Goal: Task Accomplishment & Management: Manage account settings

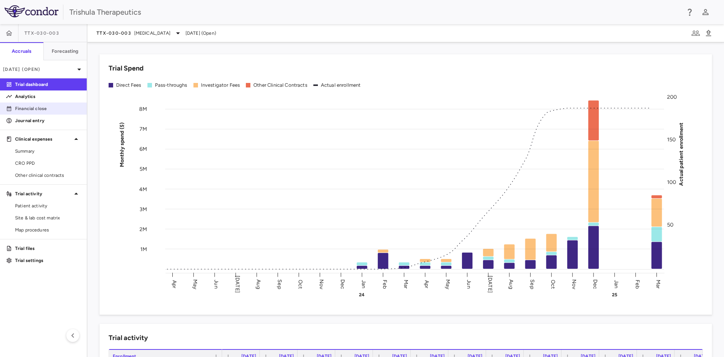
click at [53, 109] on p "Financial close" at bounding box center [48, 108] width 66 height 7
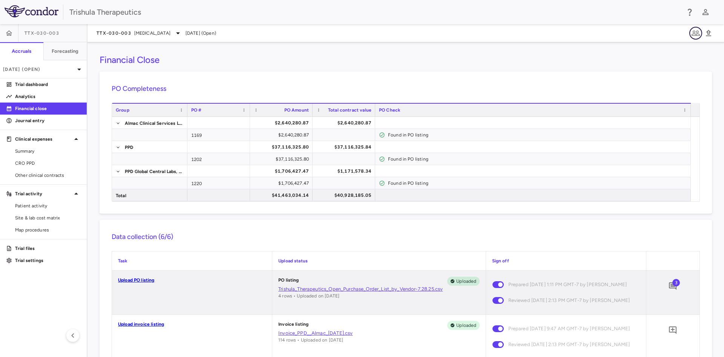
click at [694, 34] on icon "button" at bounding box center [696, 33] width 8 height 5
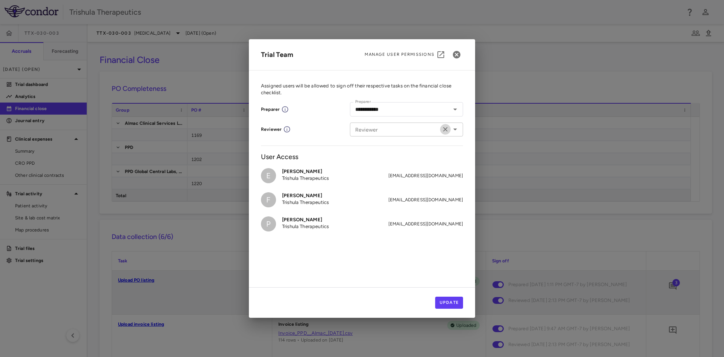
click at [444, 133] on button "Clear" at bounding box center [445, 129] width 11 height 11
click at [409, 127] on input "Reviewer" at bounding box center [400, 129] width 96 height 9
click at [408, 152] on p "Trishula Therapeutics" at bounding box center [400, 151] width 47 height 7
type input "**********"
click at [440, 305] on button "Update" at bounding box center [449, 303] width 28 height 12
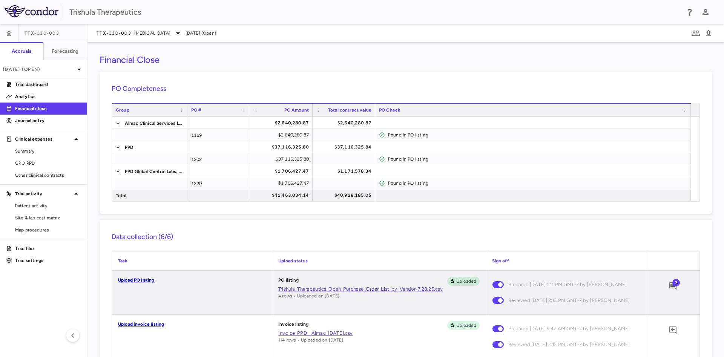
drag, startPoint x: 43, startPoint y: 109, endPoint x: 38, endPoint y: 102, distance: 8.9
click at [43, 109] on p "Financial close" at bounding box center [48, 108] width 66 height 7
click at [48, 83] on p "Trial dashboard" at bounding box center [48, 84] width 66 height 7
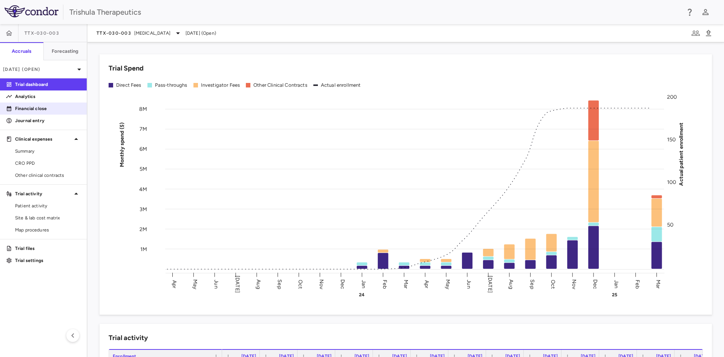
click at [48, 110] on p "Financial close" at bounding box center [48, 108] width 66 height 7
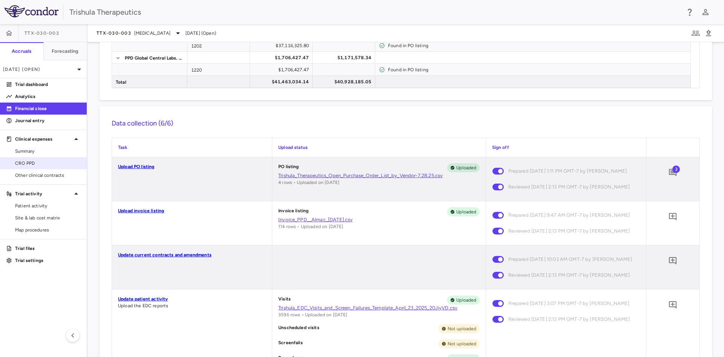
scroll to position [95, 0]
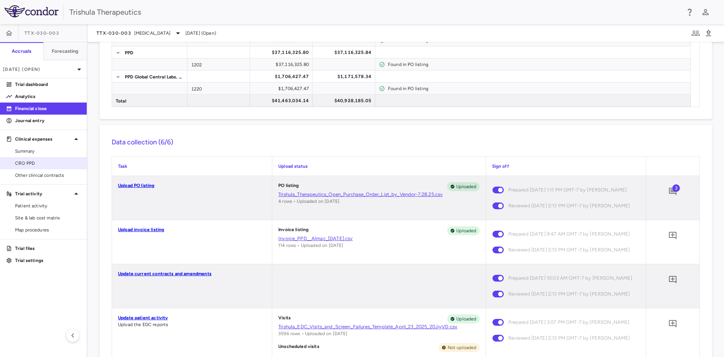
click at [34, 161] on span "CRO PPD" at bounding box center [48, 163] width 66 height 7
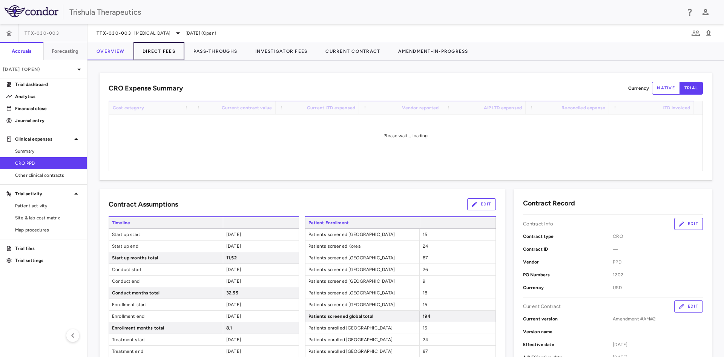
click at [174, 52] on button "Direct Fees" at bounding box center [158, 51] width 51 height 18
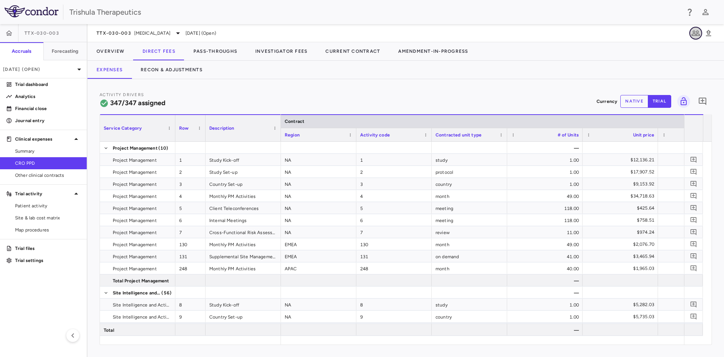
click at [693, 32] on icon "button" at bounding box center [696, 33] width 8 height 5
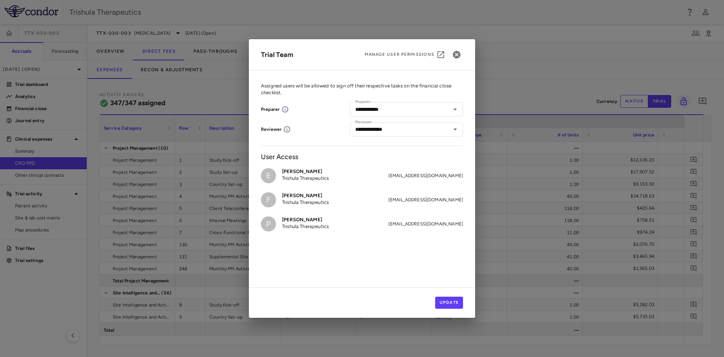
click at [371, 341] on div "**********" at bounding box center [362, 178] width 724 height 357
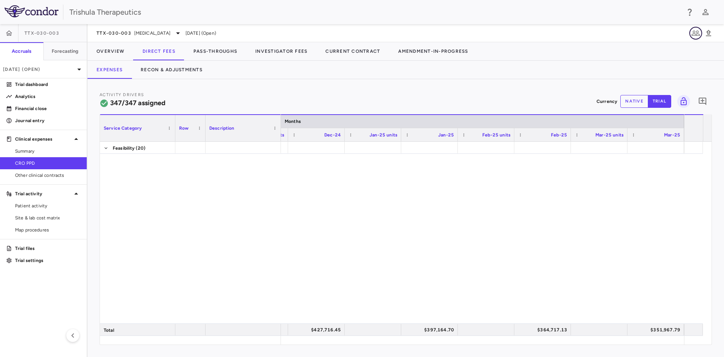
scroll to position [4343, 0]
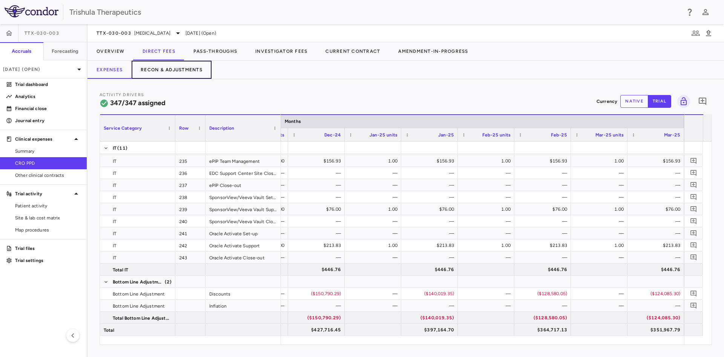
click at [170, 70] on button "Recon & Adjustments" at bounding box center [172, 70] width 80 height 18
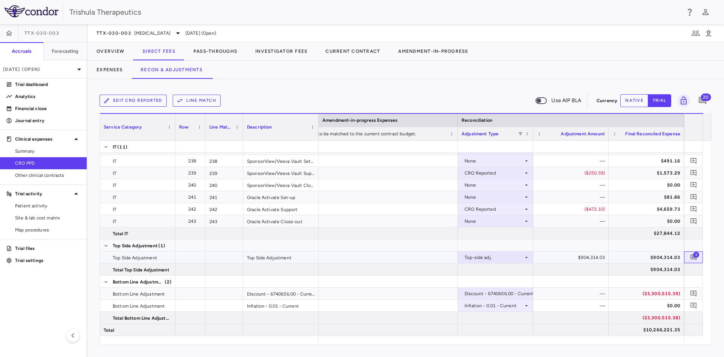
click at [694, 256] on span "3" at bounding box center [696, 254] width 6 height 6
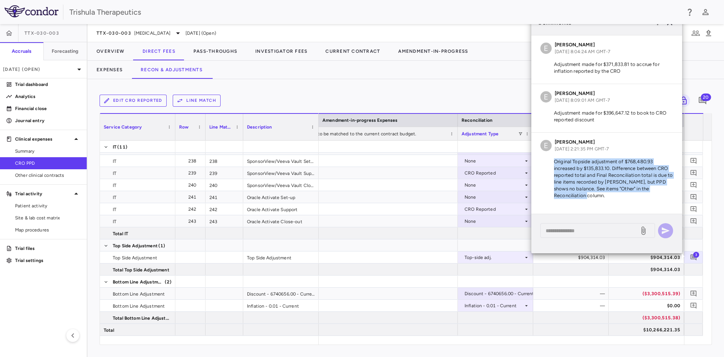
drag, startPoint x: 554, startPoint y: 163, endPoint x: 604, endPoint y: 196, distance: 59.6
click at [604, 196] on p "Original Topside adjustment of $768,480.93 increased by $135,833.10. Difference…" at bounding box center [606, 178] width 133 height 41
copy p "Original Topside adjustment of $768,480.93 increased by $135,833.10. Difference…"
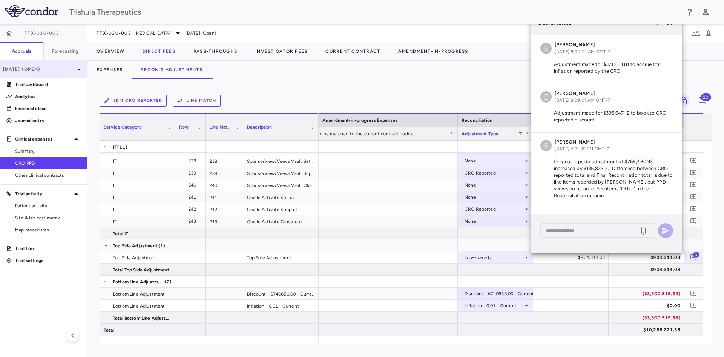
click at [41, 72] on p "Mar 2025 (Open)" at bounding box center [39, 69] width 72 height 7
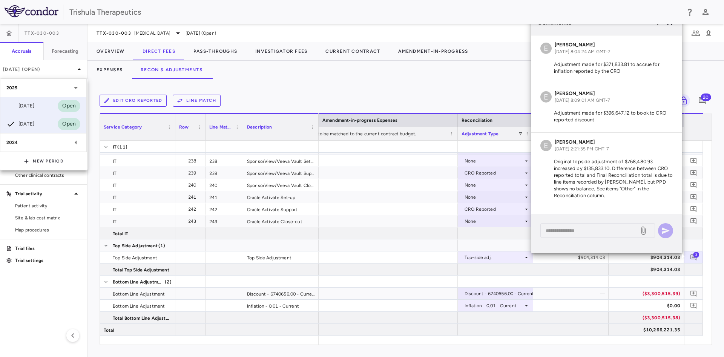
click at [41, 104] on div "Jun 2025 Open" at bounding box center [43, 106] width 86 height 18
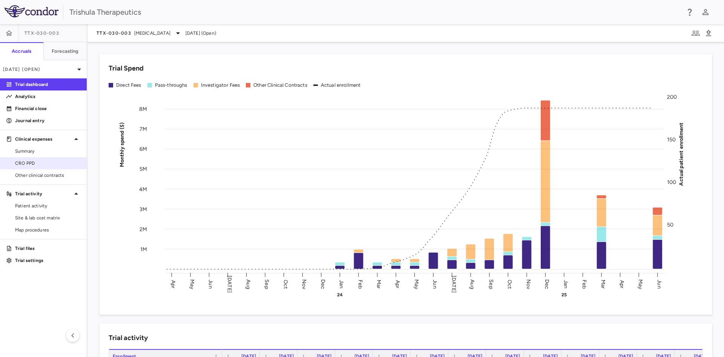
click at [35, 165] on span "CRO PPD" at bounding box center [48, 163] width 66 height 7
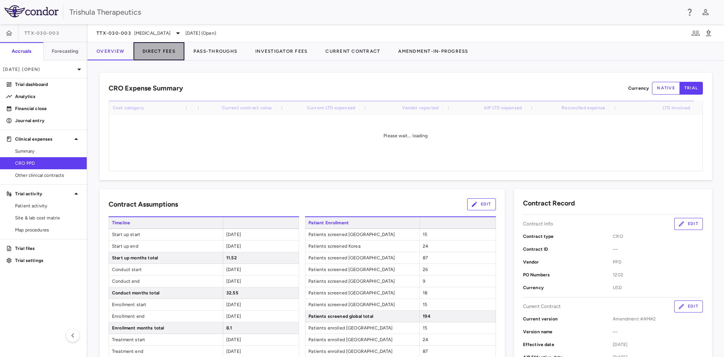
click at [169, 53] on button "Direct Fees" at bounding box center [158, 51] width 51 height 18
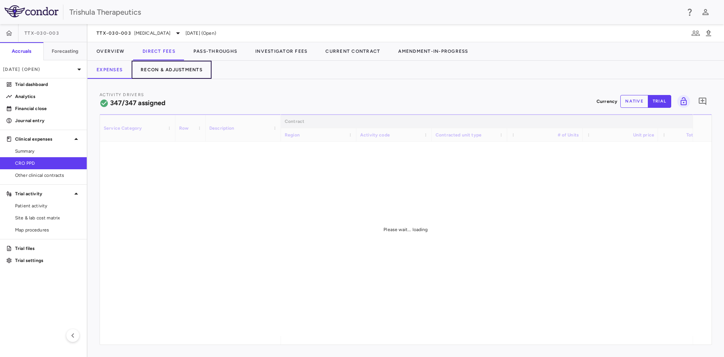
click at [174, 70] on button "Recon & Adjustments" at bounding box center [172, 70] width 80 height 18
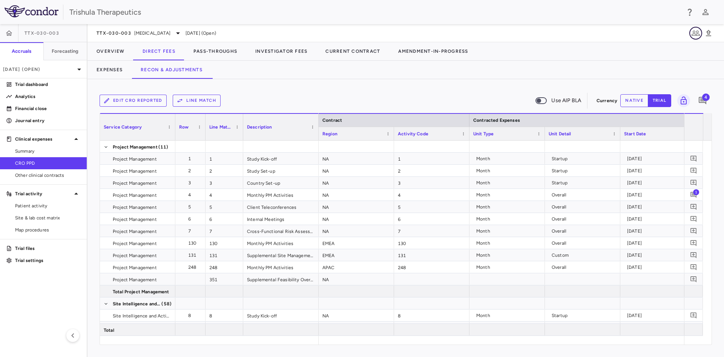
click at [695, 35] on icon "button" at bounding box center [695, 33] width 9 height 9
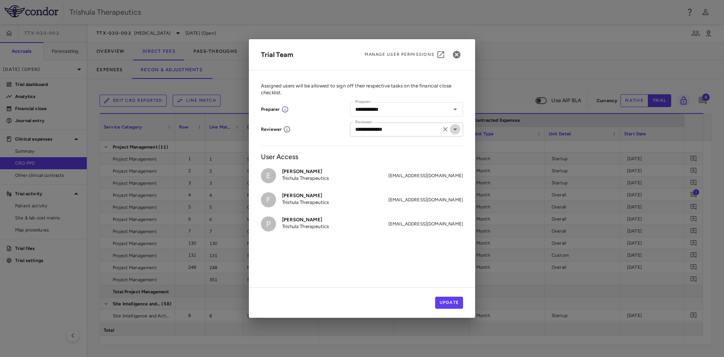
click at [455, 127] on icon "Open" at bounding box center [455, 129] width 9 height 9
click at [447, 129] on icon "Clear" at bounding box center [446, 130] width 8 height 8
click at [453, 304] on button "Update" at bounding box center [449, 303] width 28 height 12
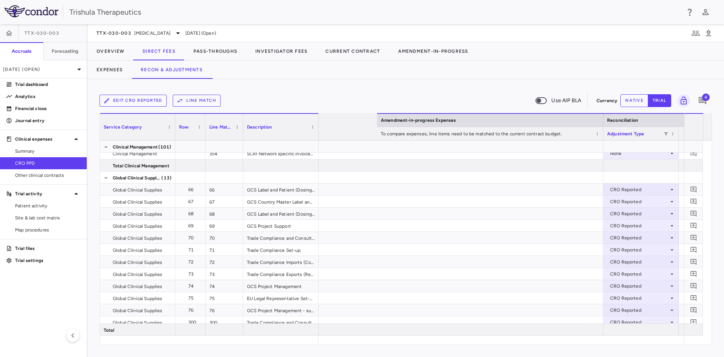
scroll to position [0, 1199]
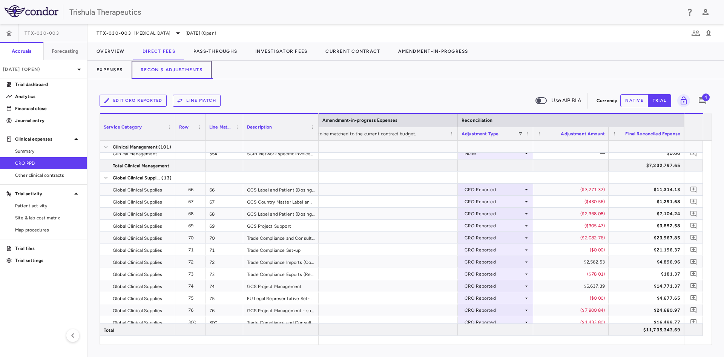
click at [196, 67] on button "Recon & Adjustments" at bounding box center [172, 70] width 80 height 18
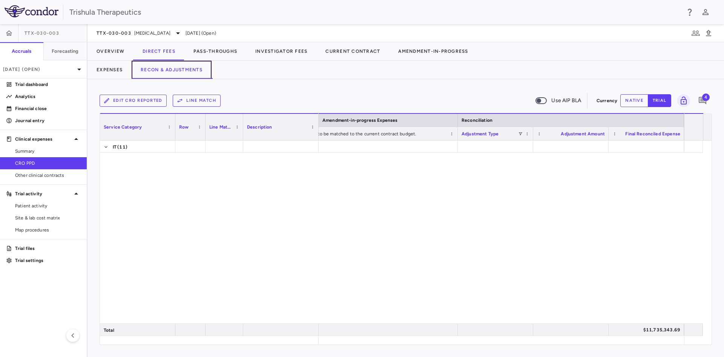
scroll to position [4474, 0]
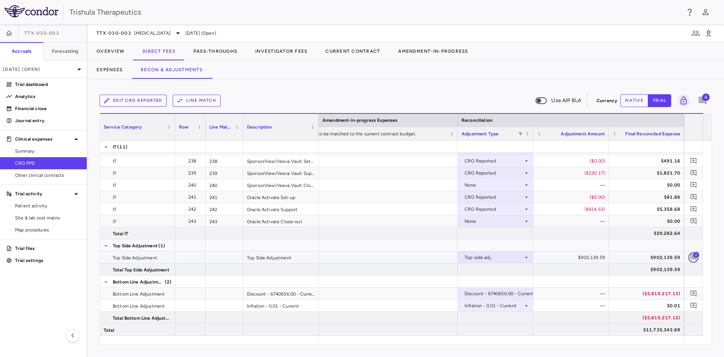
click at [693, 256] on icon "Add comment" at bounding box center [693, 257] width 7 height 7
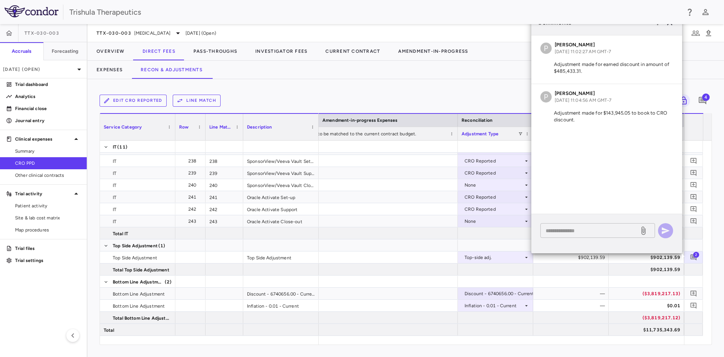
click at [568, 234] on textarea at bounding box center [590, 231] width 88 height 8
paste textarea "**********"
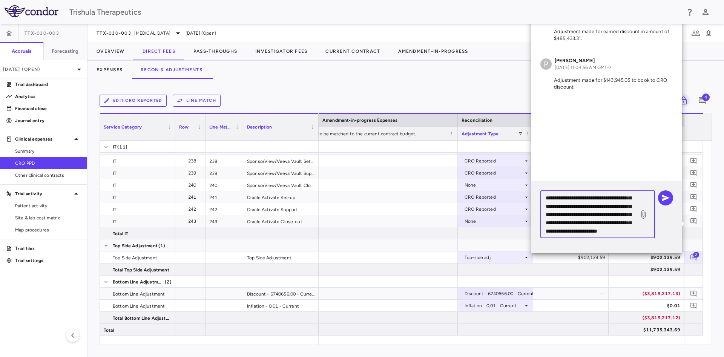
scroll to position [0, 0]
click at [549, 209] on textarea "**********" at bounding box center [590, 214] width 88 height 41
click at [548, 215] on textarea "**********" at bounding box center [590, 214] width 88 height 41
type textarea "**********"
click at [663, 200] on icon "button" at bounding box center [666, 198] width 8 height 7
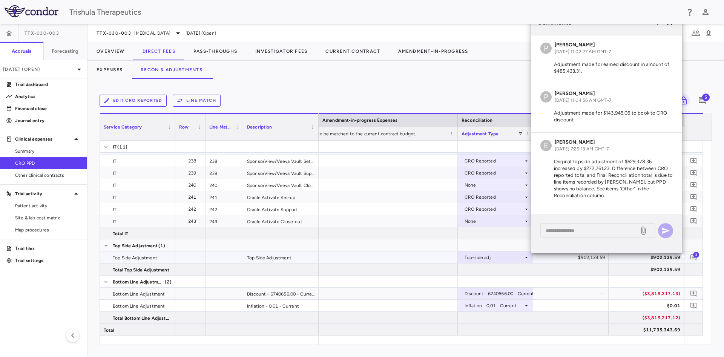
click at [419, 258] on div at bounding box center [345, 257] width 226 height 12
click at [479, 83] on div "Edit CRO reported Line Match Use AIP BLA Currency native trial 5 Service Catego…" at bounding box center [405, 218] width 636 height 278
click at [611, 28] on div "Comments" at bounding box center [606, 22] width 151 height 25
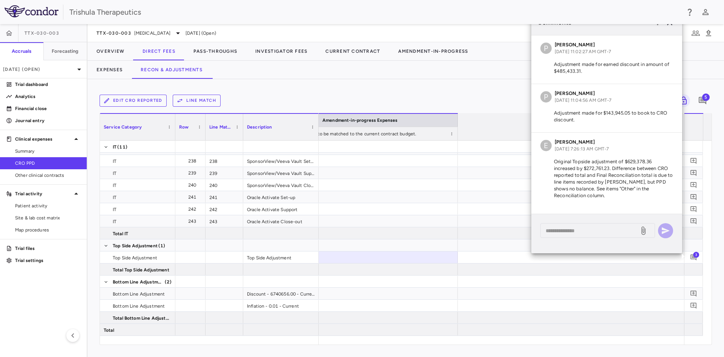
scroll to position [0, 880]
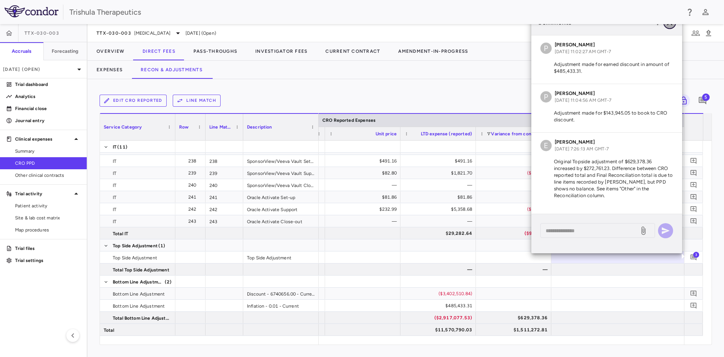
click at [671, 26] on icon "button" at bounding box center [669, 22] width 9 height 9
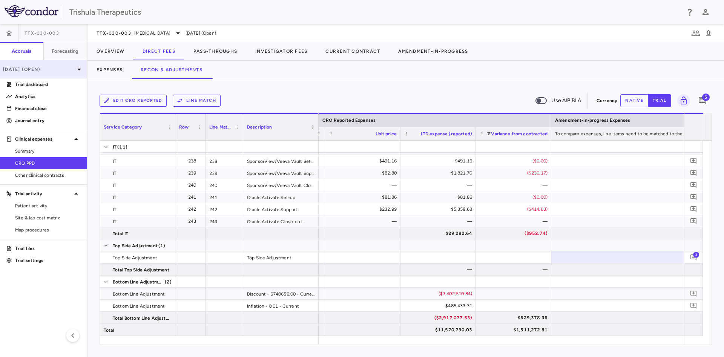
click at [42, 67] on p "Jun 2025 (Open)" at bounding box center [39, 69] width 72 height 7
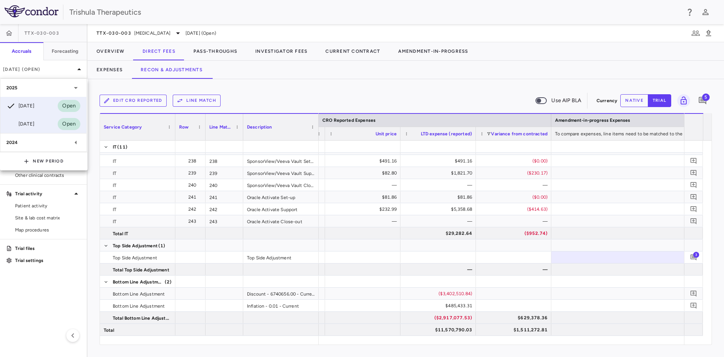
click at [34, 124] on div "Mar 2025" at bounding box center [20, 124] width 28 height 9
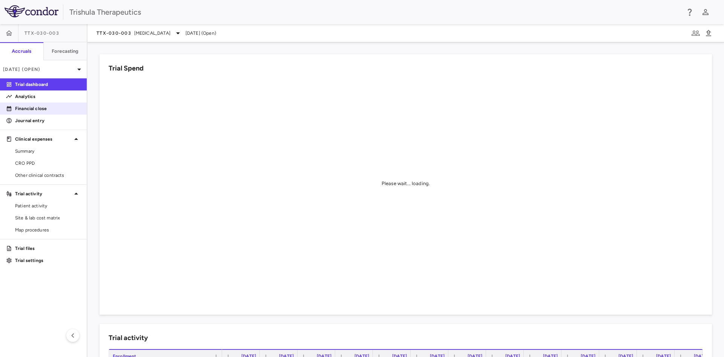
click at [36, 110] on p "Financial close" at bounding box center [48, 108] width 66 height 7
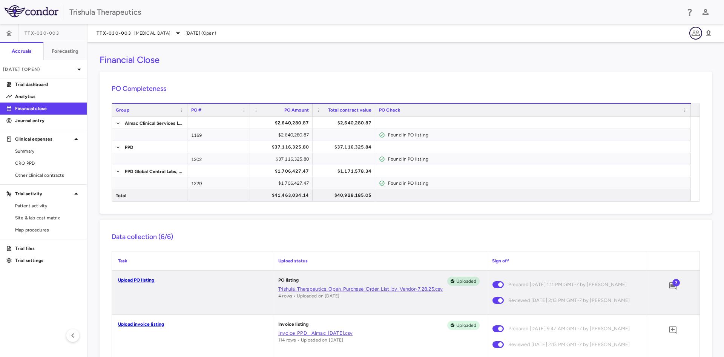
click at [695, 31] on icon "button" at bounding box center [696, 33] width 8 height 5
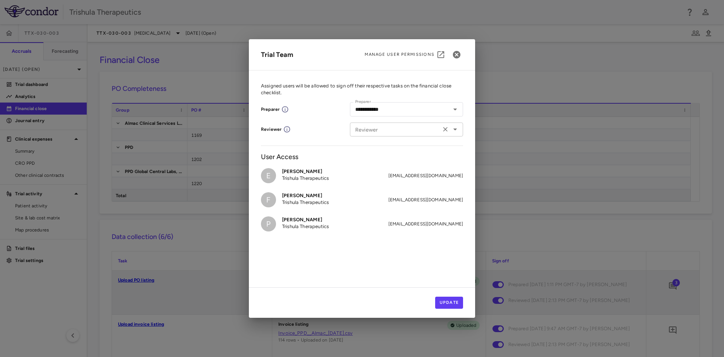
click at [446, 130] on icon "Clear" at bounding box center [445, 129] width 5 height 5
click at [386, 132] on input "Reviewer" at bounding box center [400, 129] width 96 height 9
click at [391, 147] on h6 "Ernie Quinones" at bounding box center [400, 144] width 47 height 7
type input "**********"
click at [457, 301] on button "Update" at bounding box center [449, 303] width 28 height 12
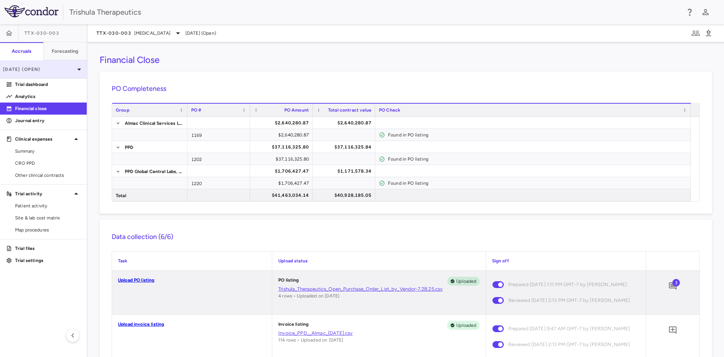
click at [72, 64] on div "Mar 2025 (Open)" at bounding box center [43, 69] width 87 height 18
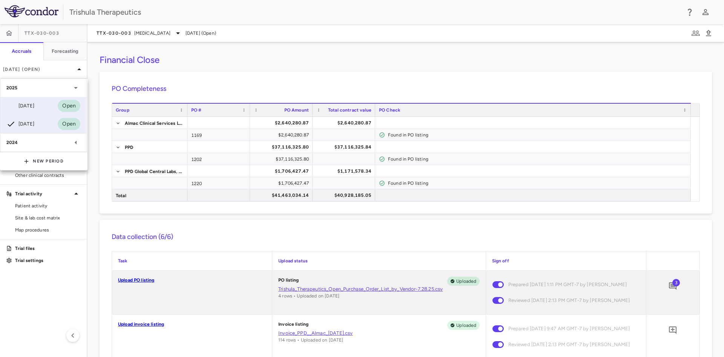
click at [34, 106] on div "Jun 2025" at bounding box center [20, 105] width 28 height 9
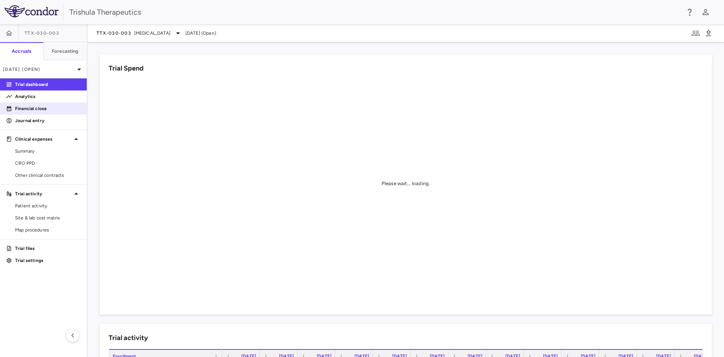
click at [41, 109] on p "Financial close" at bounding box center [48, 108] width 66 height 7
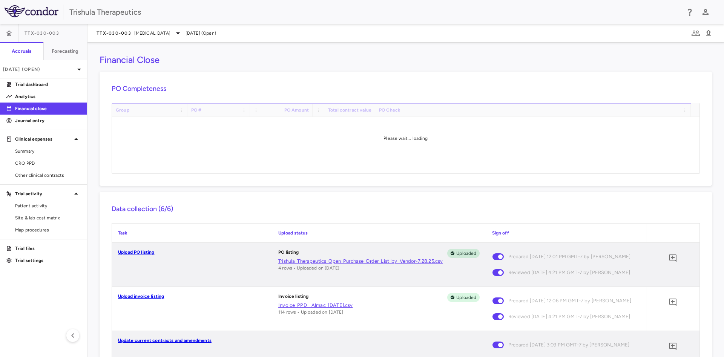
click at [41, 109] on p "Financial close" at bounding box center [48, 108] width 66 height 7
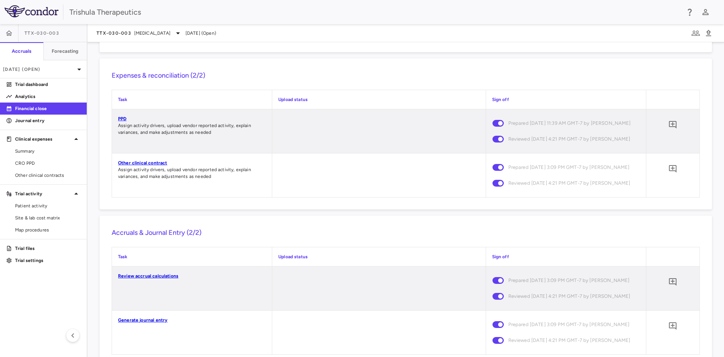
scroll to position [800, 0]
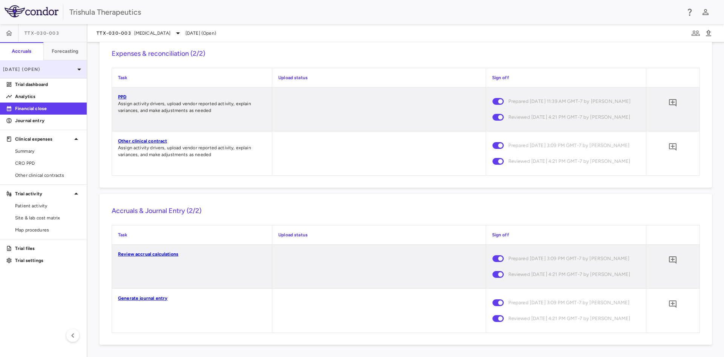
click at [36, 68] on p "Jun 2025 (Open)" at bounding box center [39, 69] width 72 height 7
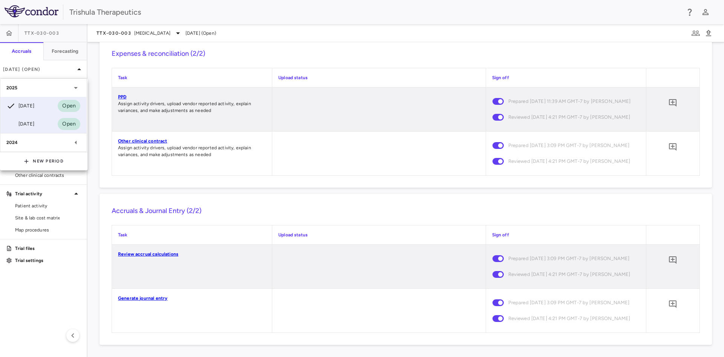
click at [34, 123] on div "Mar 2025" at bounding box center [20, 124] width 28 height 9
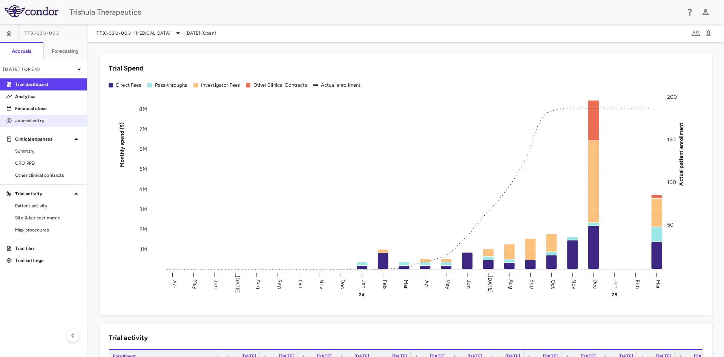
click at [30, 117] on p "Journal entry" at bounding box center [48, 120] width 66 height 7
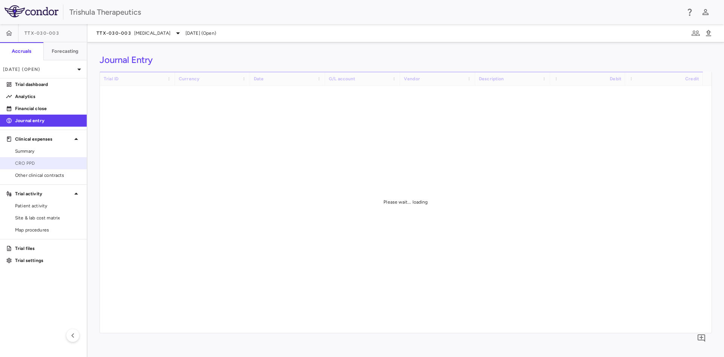
click at [25, 163] on span "CRO PPD" at bounding box center [48, 163] width 66 height 7
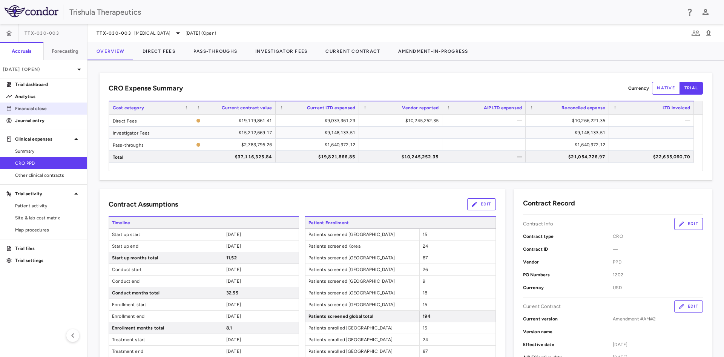
click at [37, 107] on p "Financial close" at bounding box center [48, 108] width 66 height 7
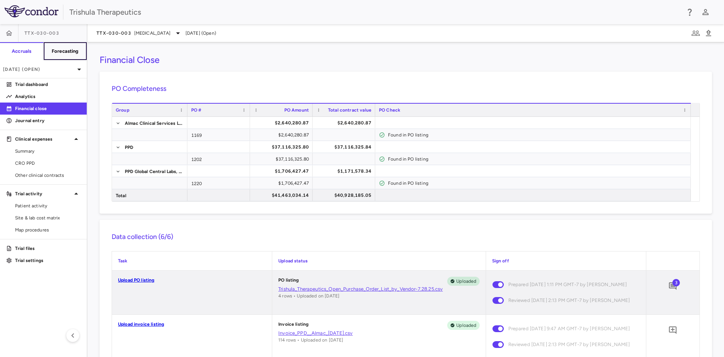
click at [57, 55] on button "Forecasting" at bounding box center [65, 51] width 44 height 18
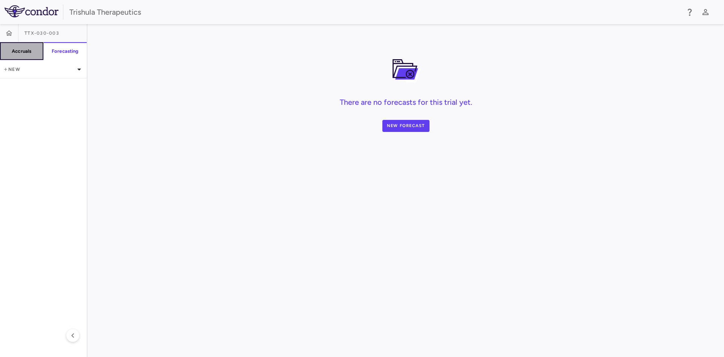
click at [29, 55] on button "Accruals" at bounding box center [22, 51] width 44 height 18
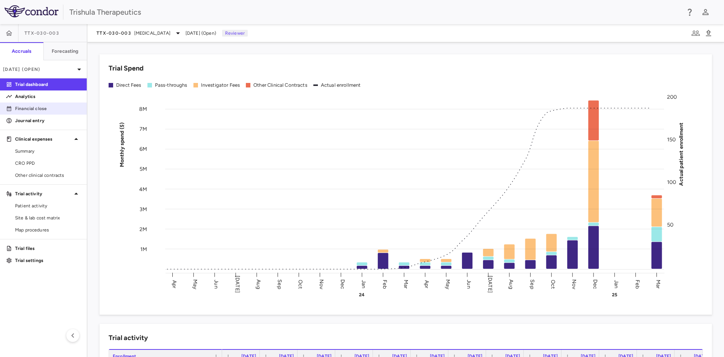
click at [37, 110] on p "Financial close" at bounding box center [48, 108] width 66 height 7
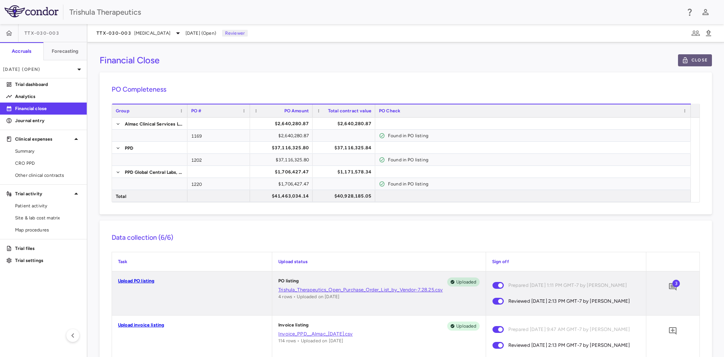
click at [685, 59] on button "Close" at bounding box center [695, 60] width 34 height 12
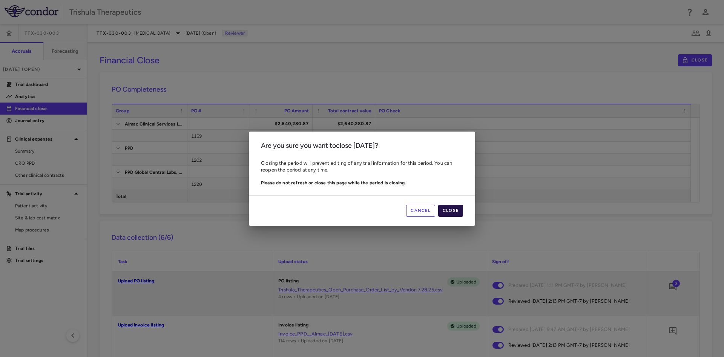
click at [454, 212] on button "Close" at bounding box center [450, 211] width 25 height 12
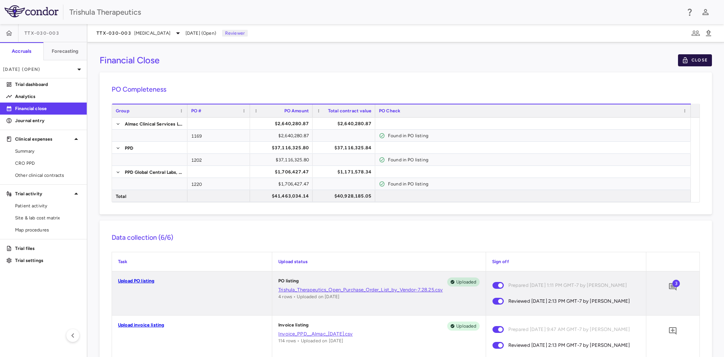
click at [691, 62] on button "Close" at bounding box center [695, 60] width 34 height 12
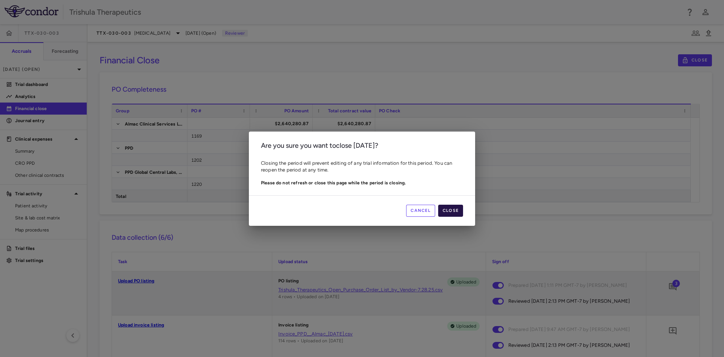
click at [447, 213] on button "Close" at bounding box center [450, 211] width 25 height 12
